Goal: Task Accomplishment & Management: Complete application form

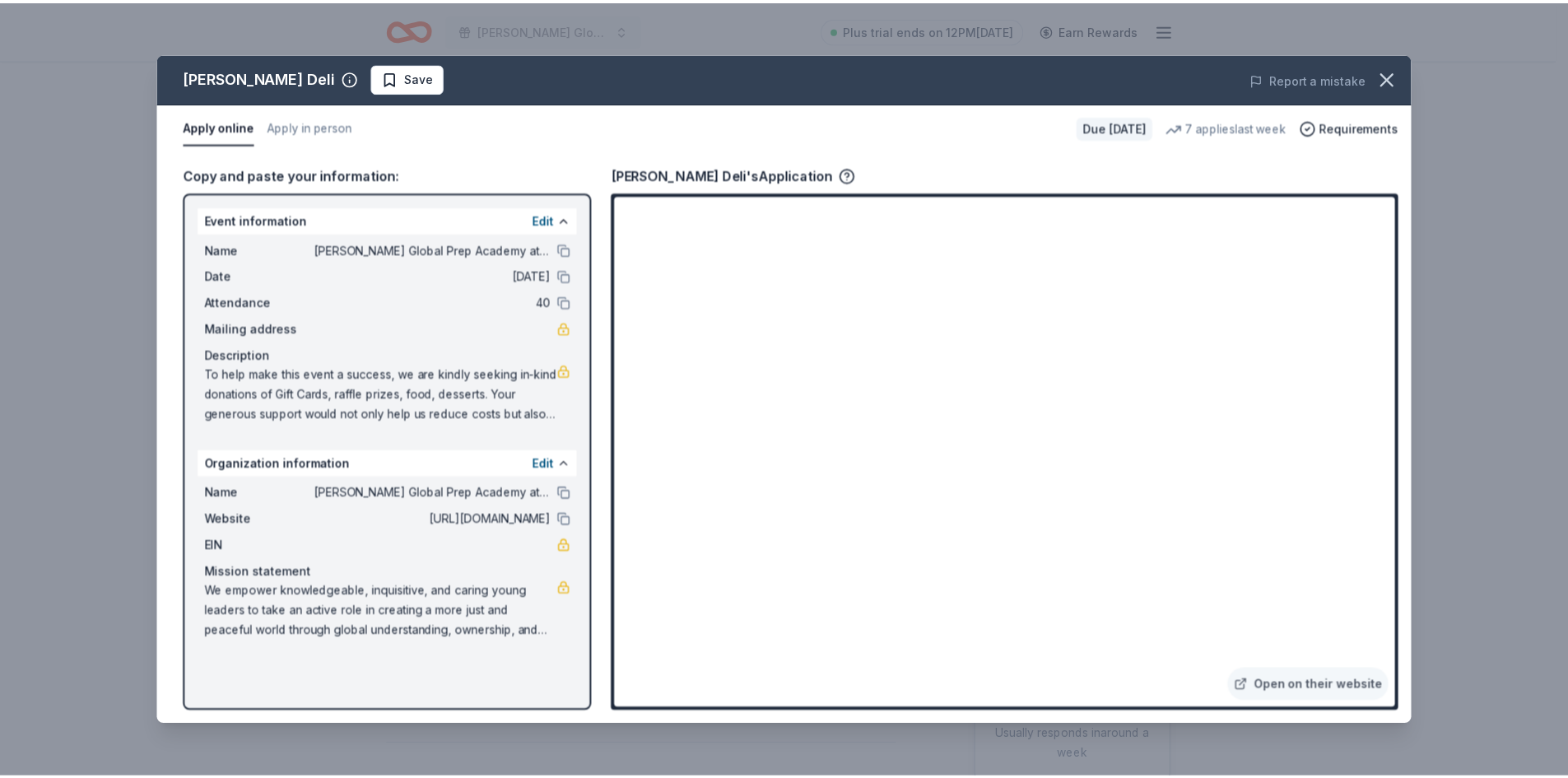
scroll to position [247, 0]
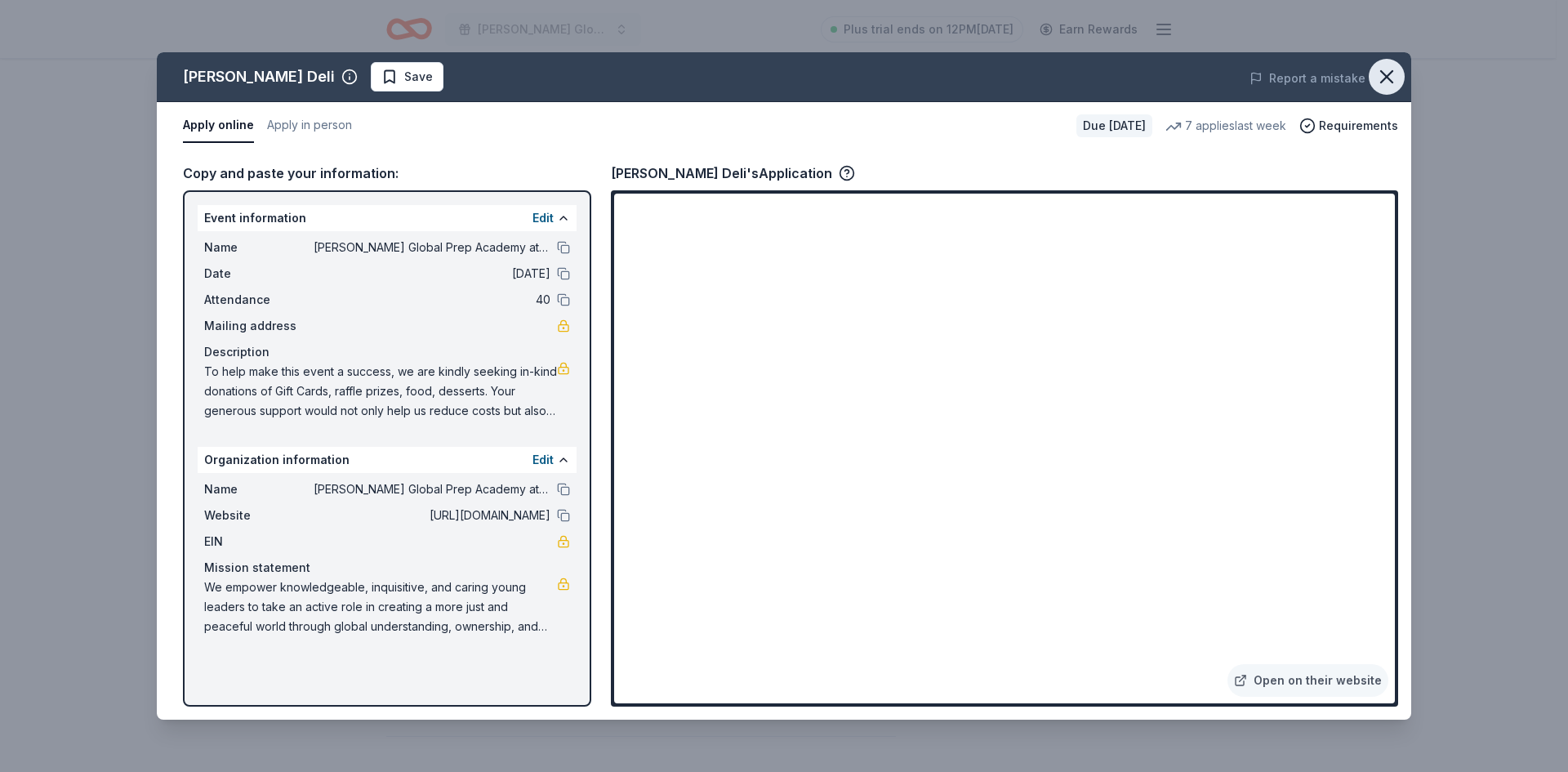
click at [1397, 74] on icon "button" at bounding box center [1387, 76] width 23 height 23
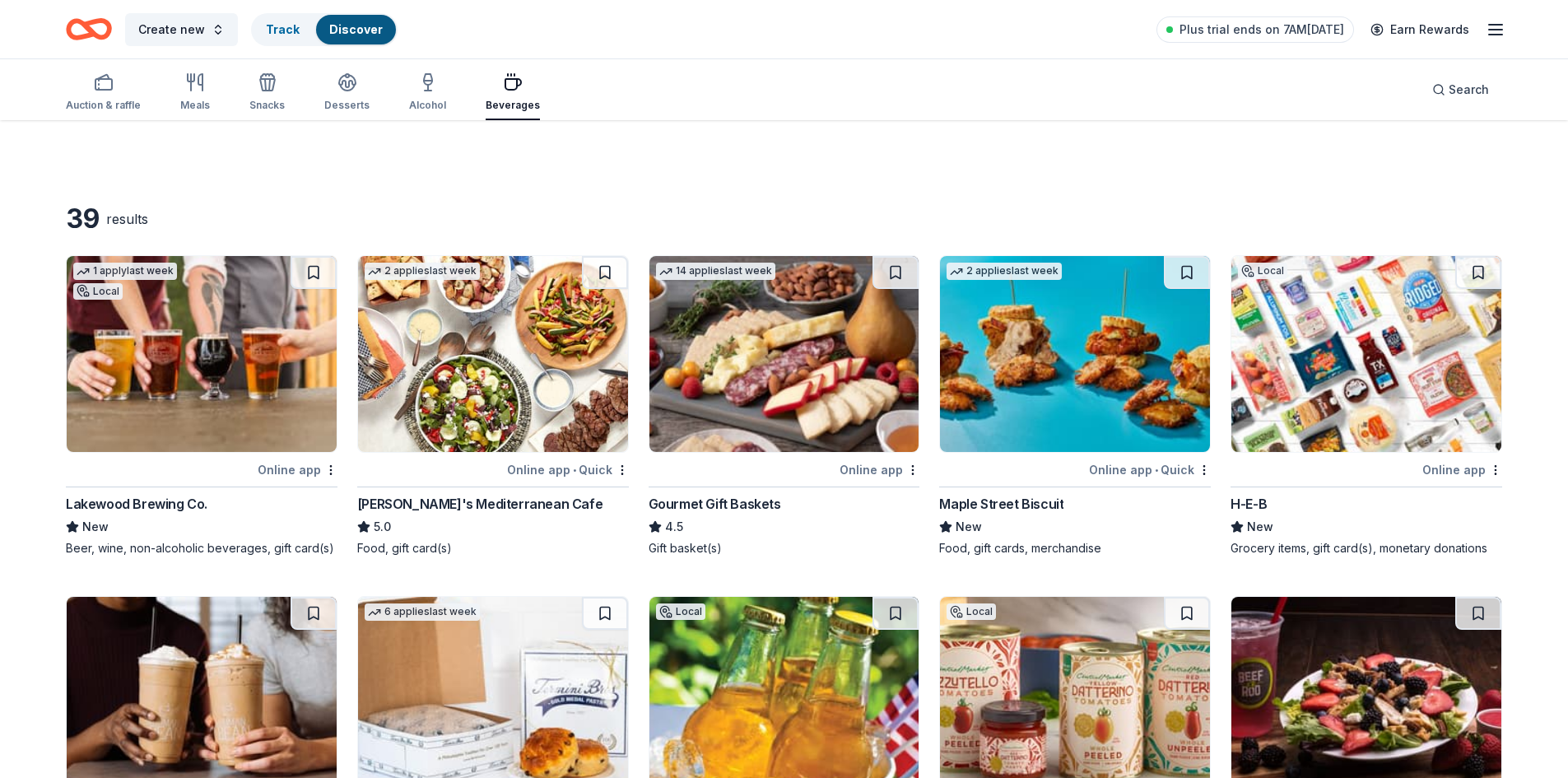
scroll to position [1070, 0]
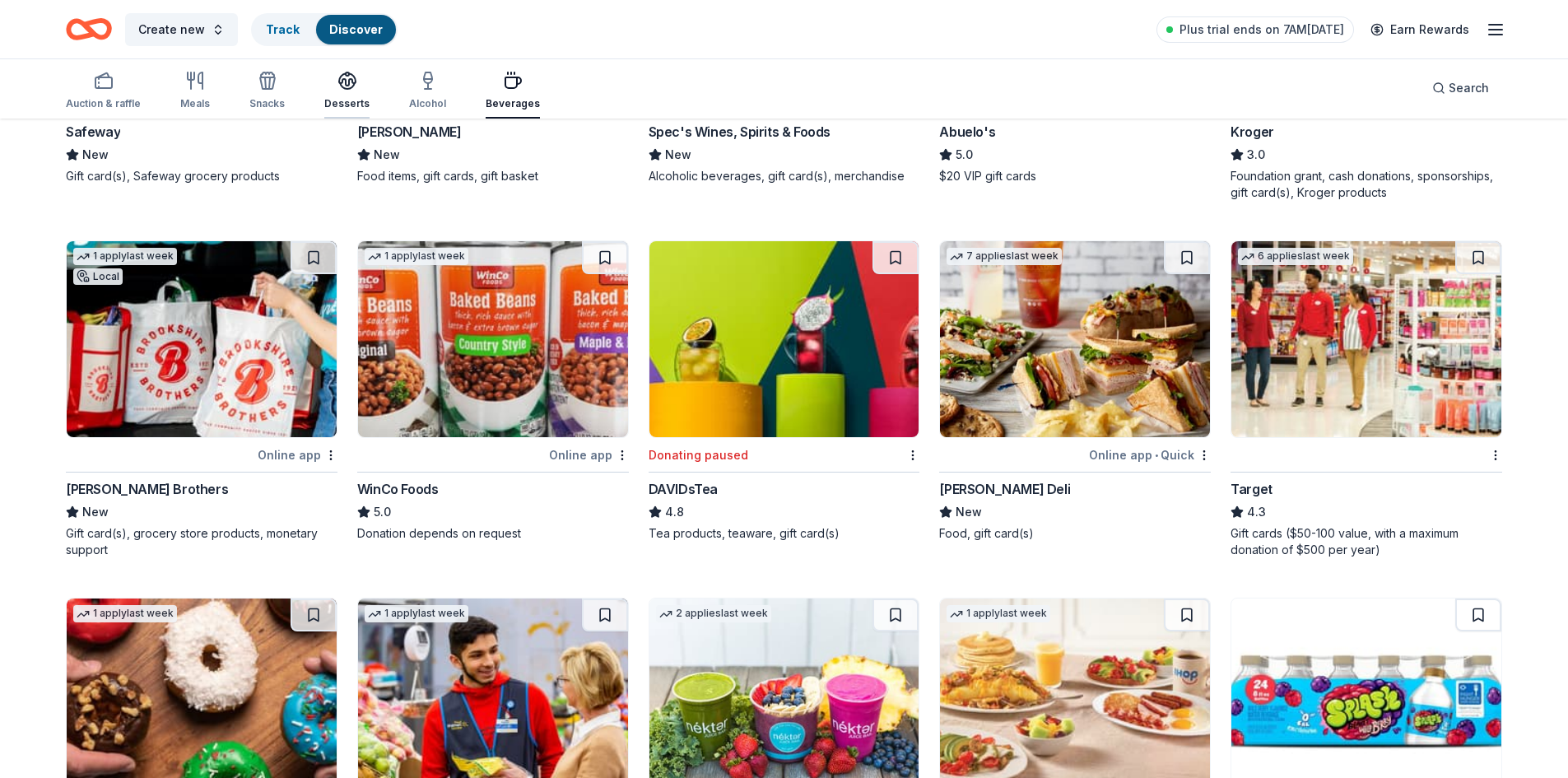
click at [351, 97] on div "Desserts" at bounding box center [347, 103] width 46 height 13
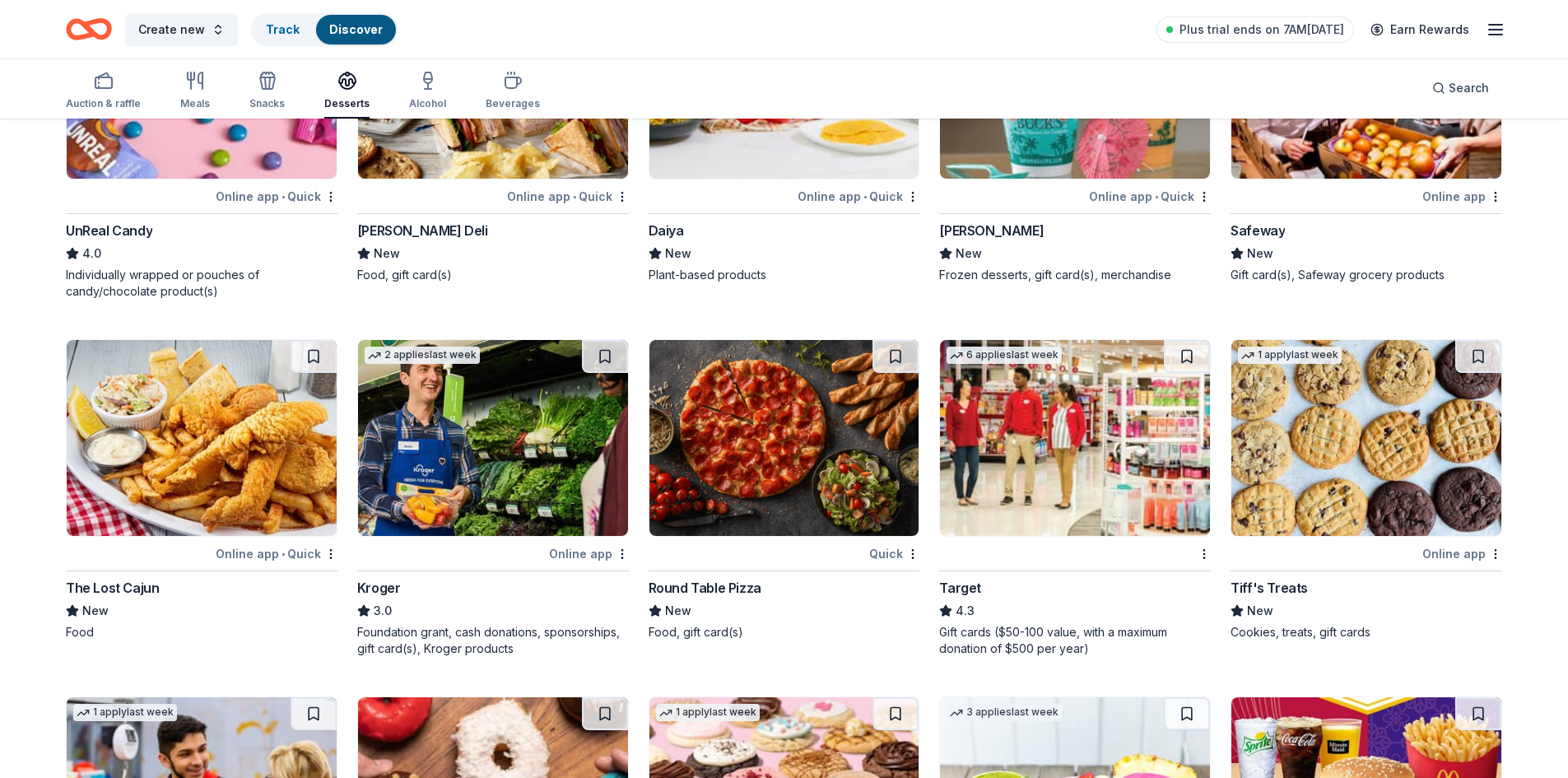
scroll to position [1070, 0]
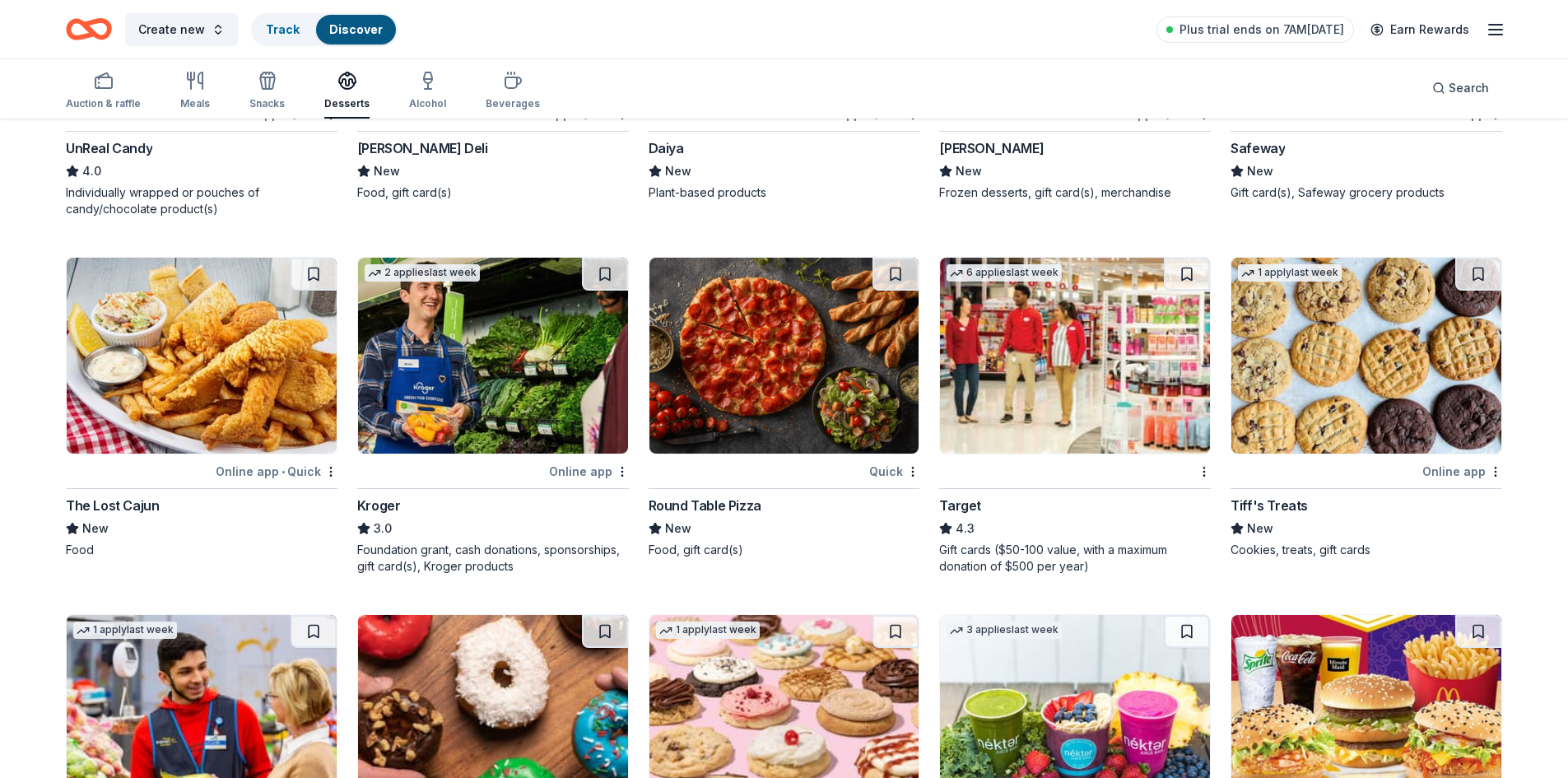
click at [245, 382] on img at bounding box center [201, 355] width 270 height 196
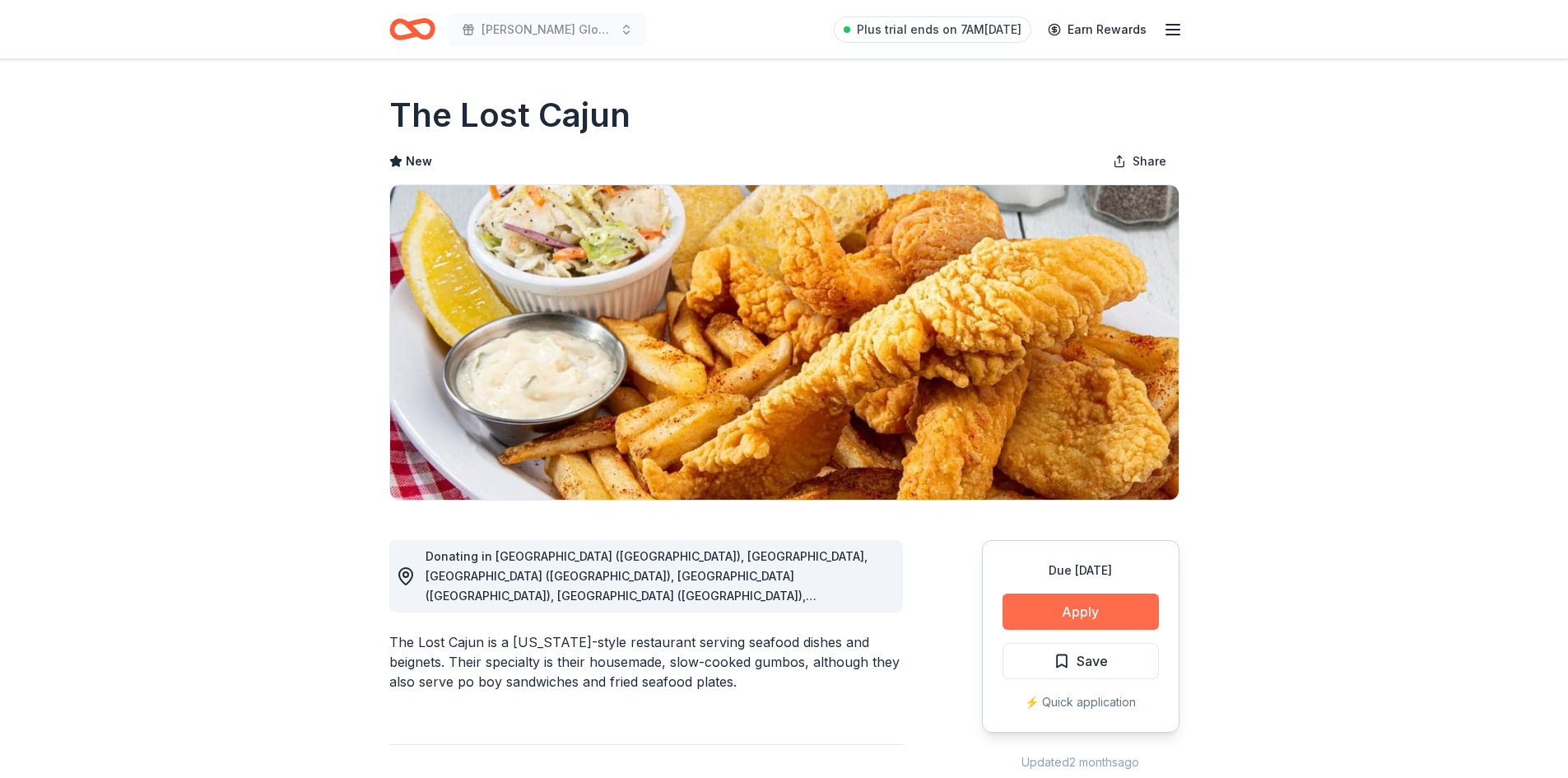
click at [1131, 613] on button "Apply" at bounding box center [1081, 611] width 157 height 36
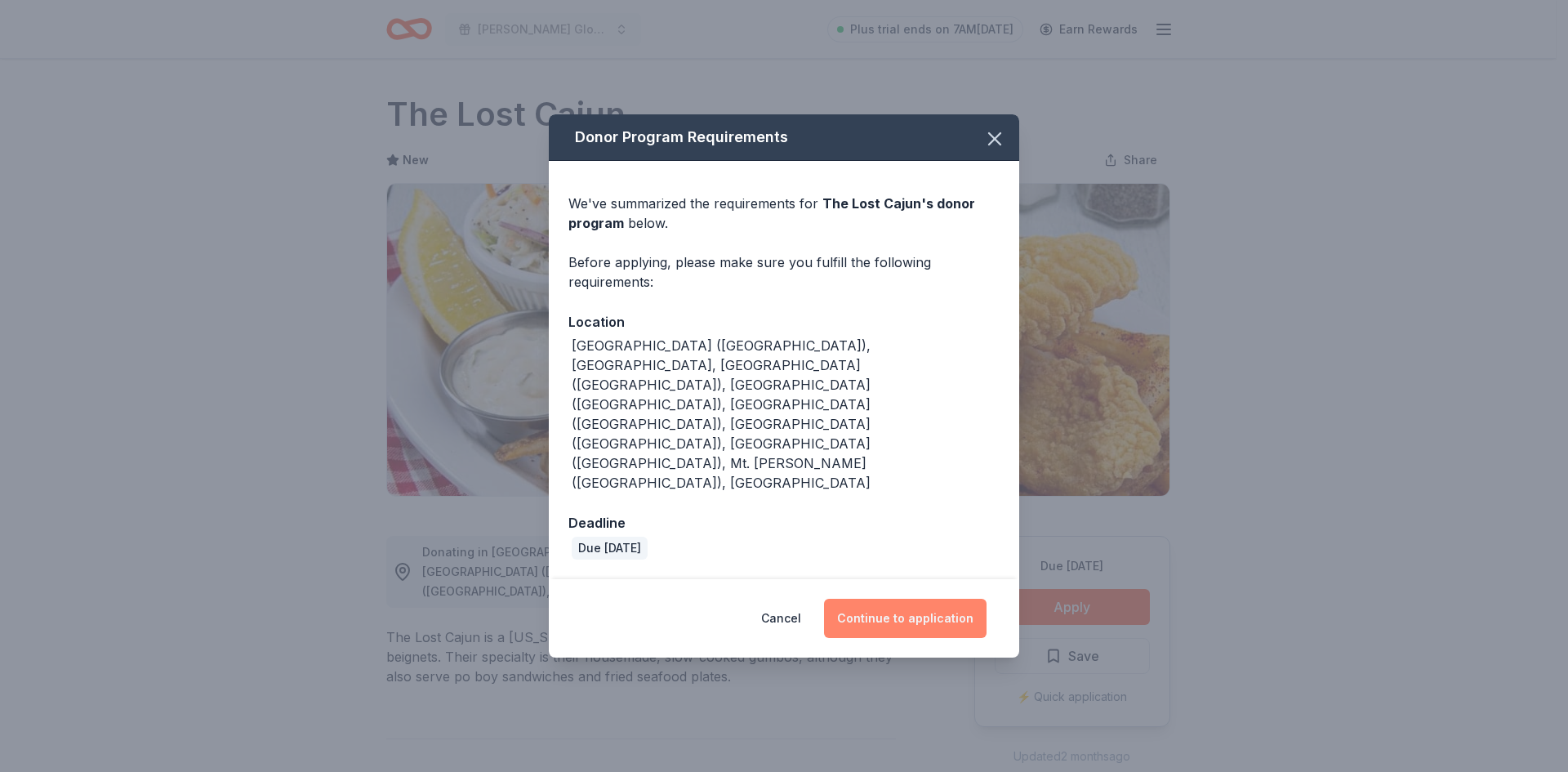
click at [866, 598] on button "Continue to application" at bounding box center [905, 617] width 162 height 39
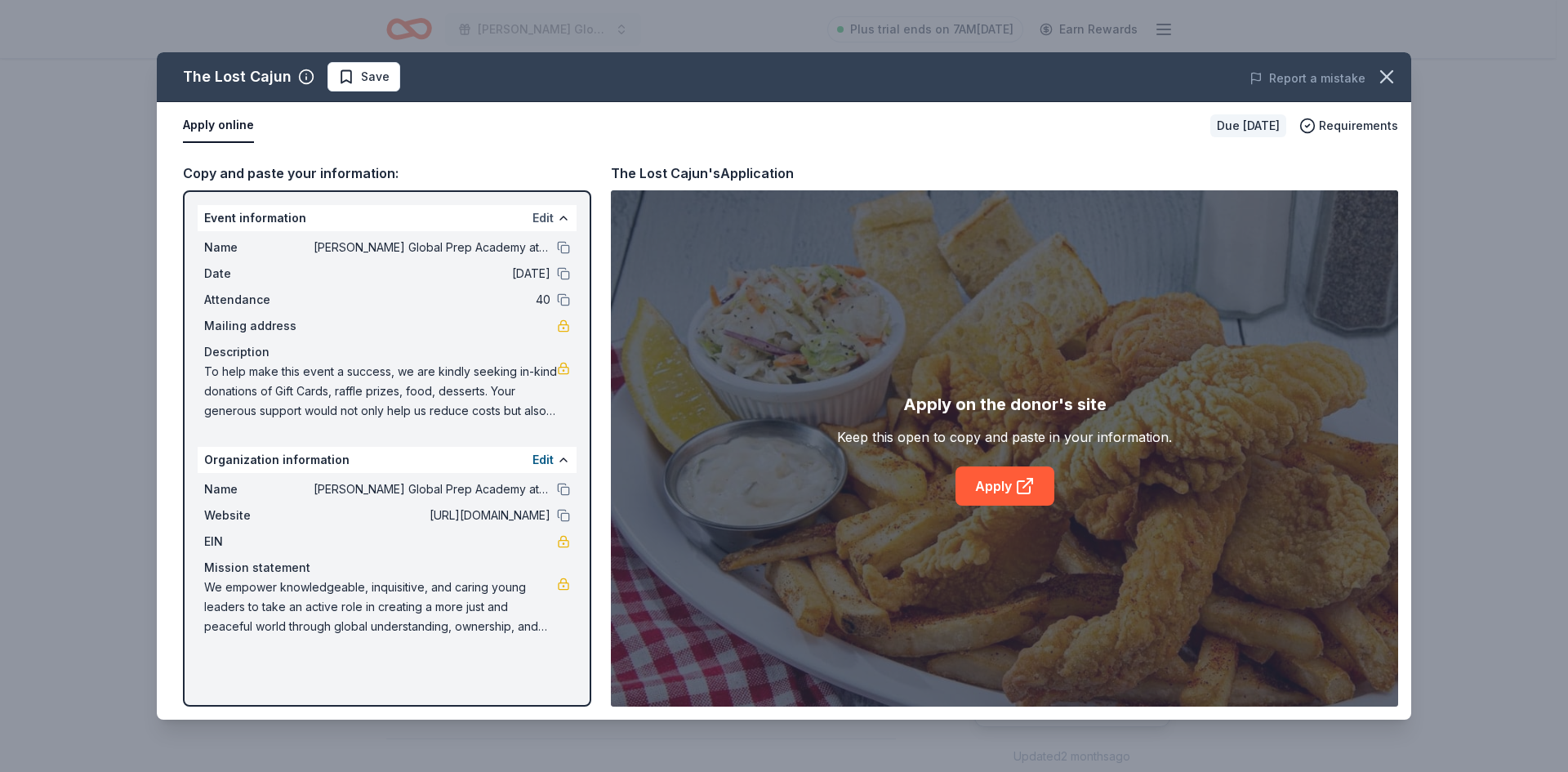
click at [538, 220] on button "Edit" at bounding box center [543, 218] width 21 height 20
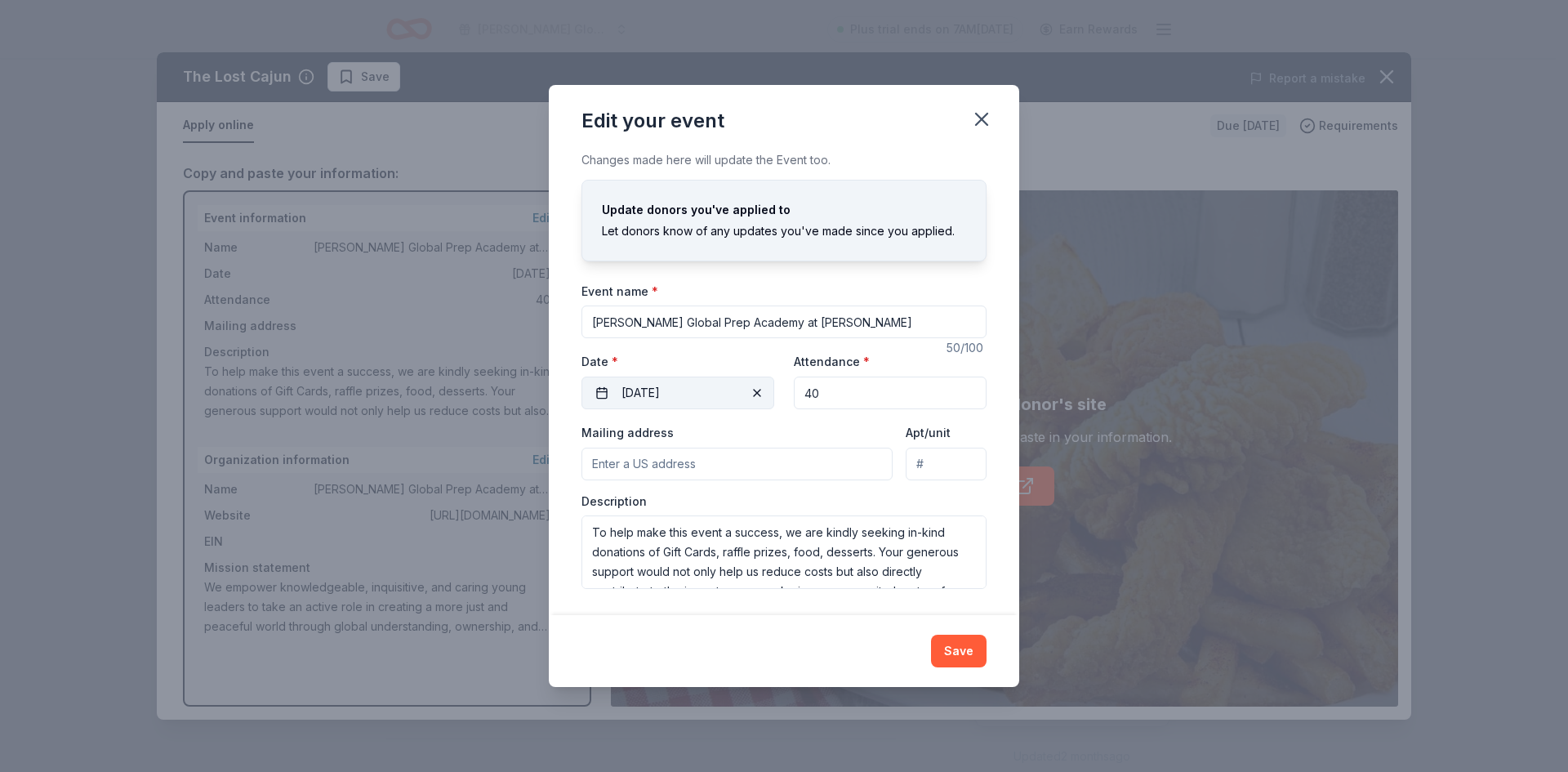
click at [602, 388] on button "05/08/2026" at bounding box center [678, 393] width 193 height 33
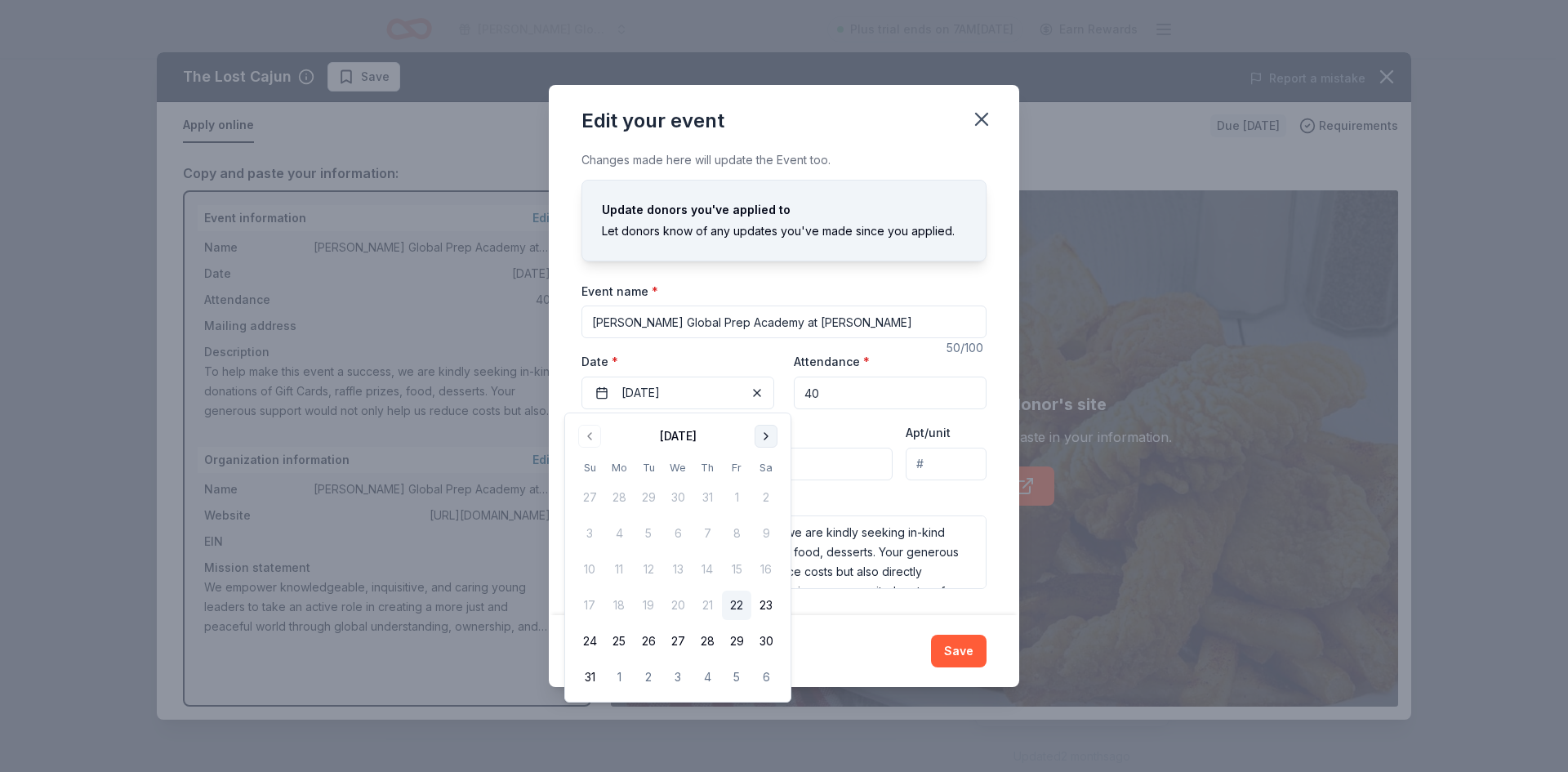
click at [765, 435] on button "Go to next month" at bounding box center [766, 436] width 23 height 23
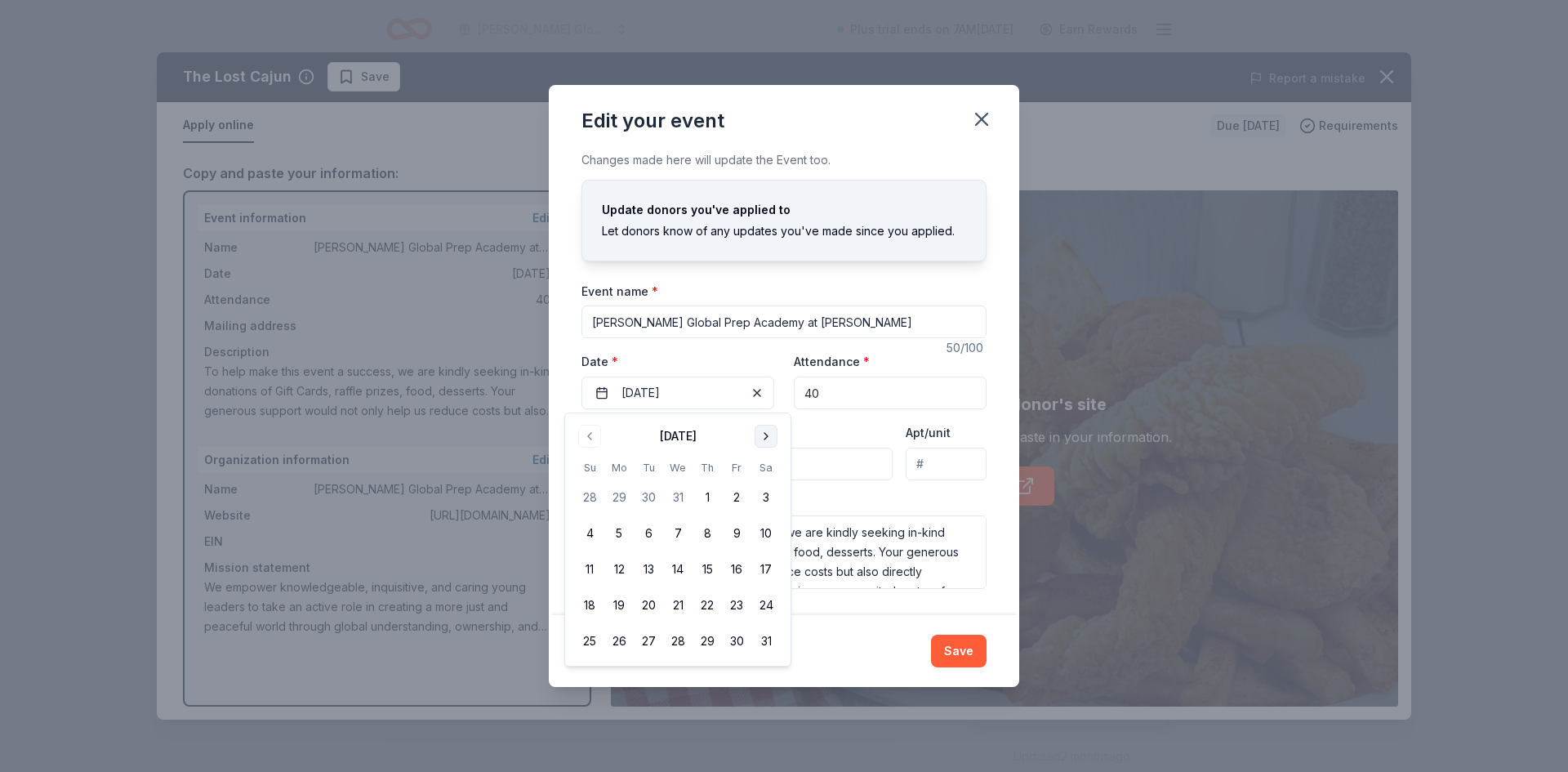
click at [765, 435] on button "Go to next month" at bounding box center [766, 436] width 23 height 23
click at [669, 534] on button "6" at bounding box center [678, 533] width 30 height 30
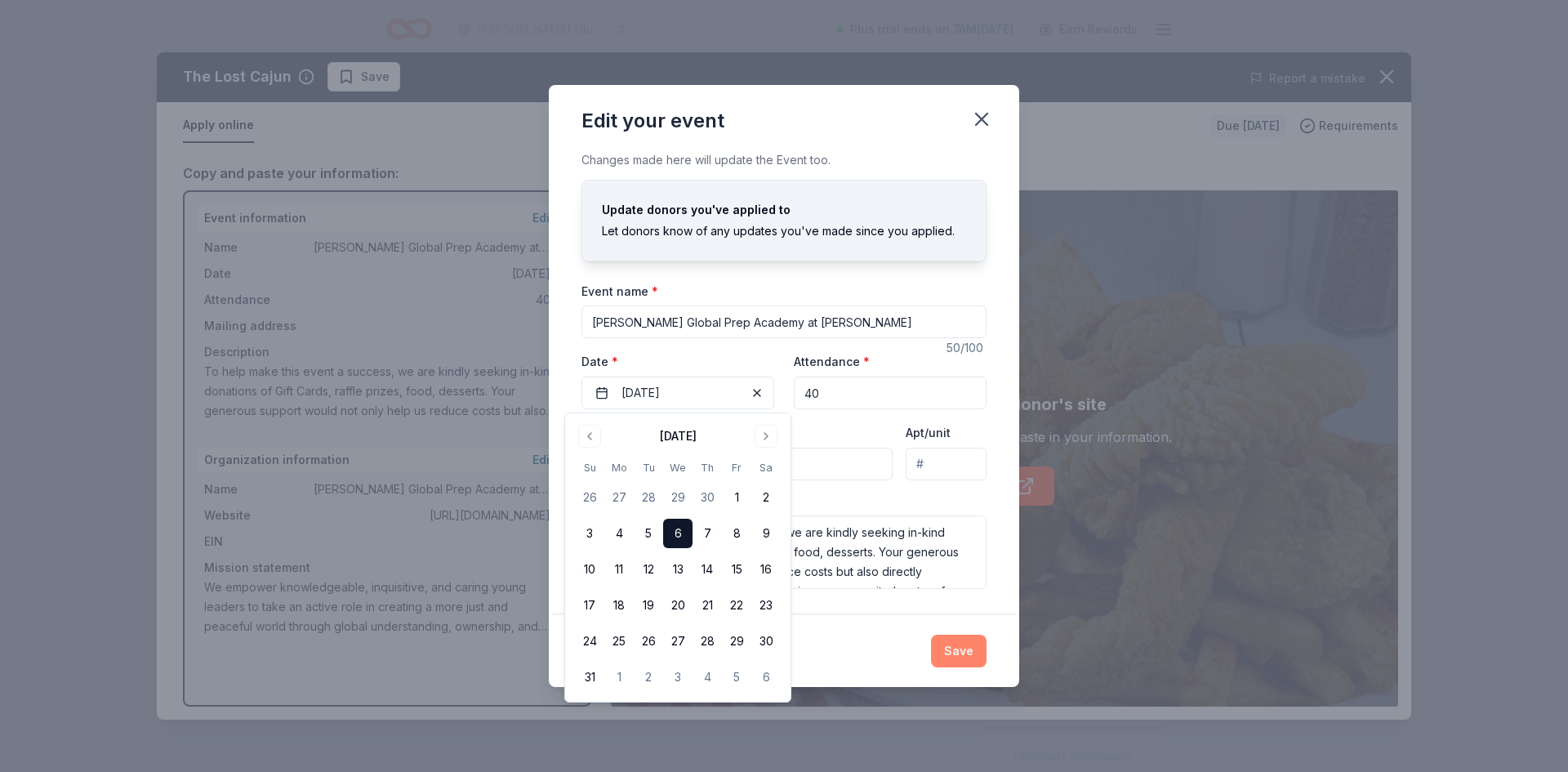
click at [959, 654] on button "Save" at bounding box center [959, 651] width 56 height 33
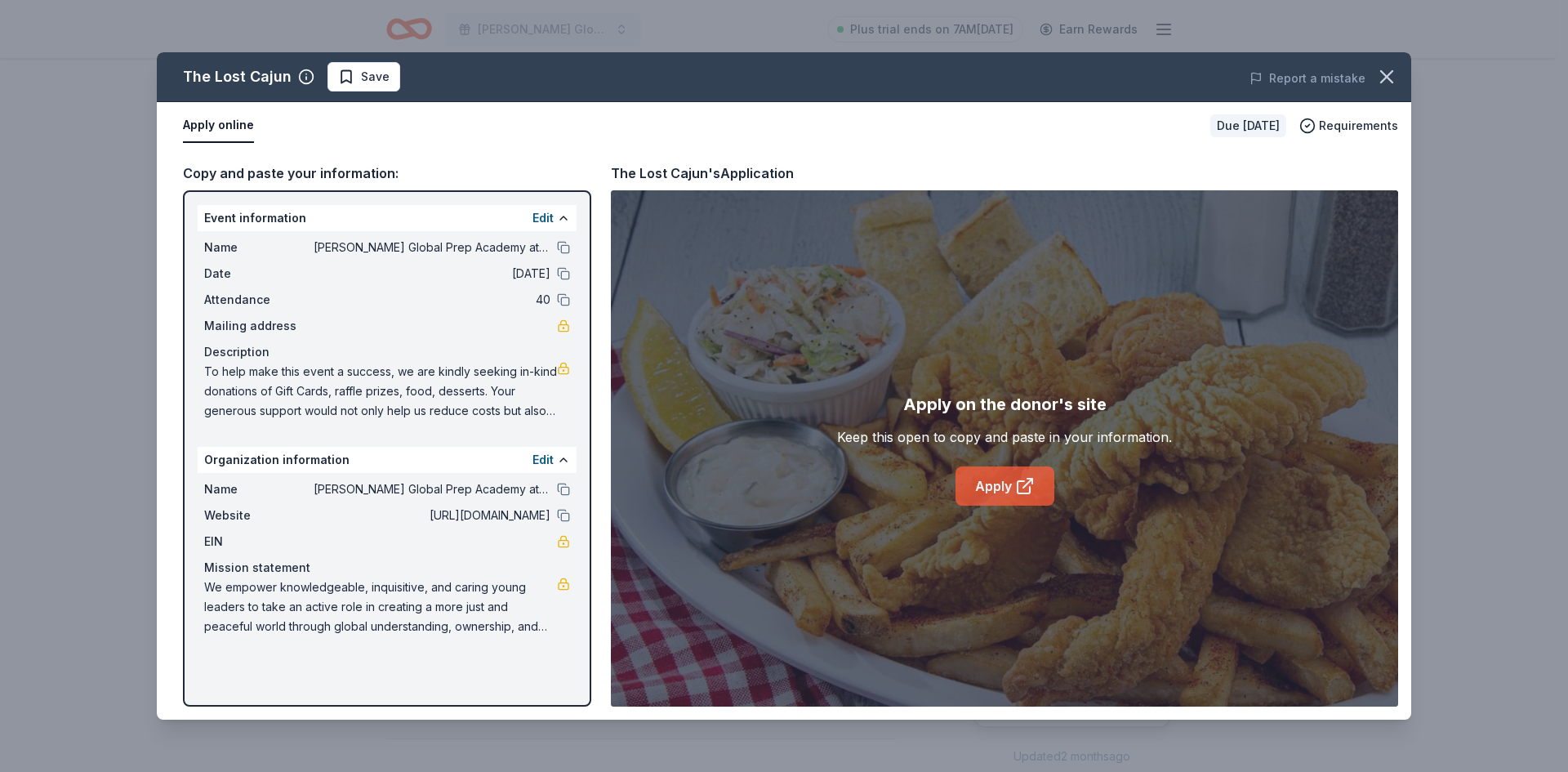
click at [985, 479] on link "Apply" at bounding box center [1005, 485] width 99 height 39
